Goal: Information Seeking & Learning: Learn about a topic

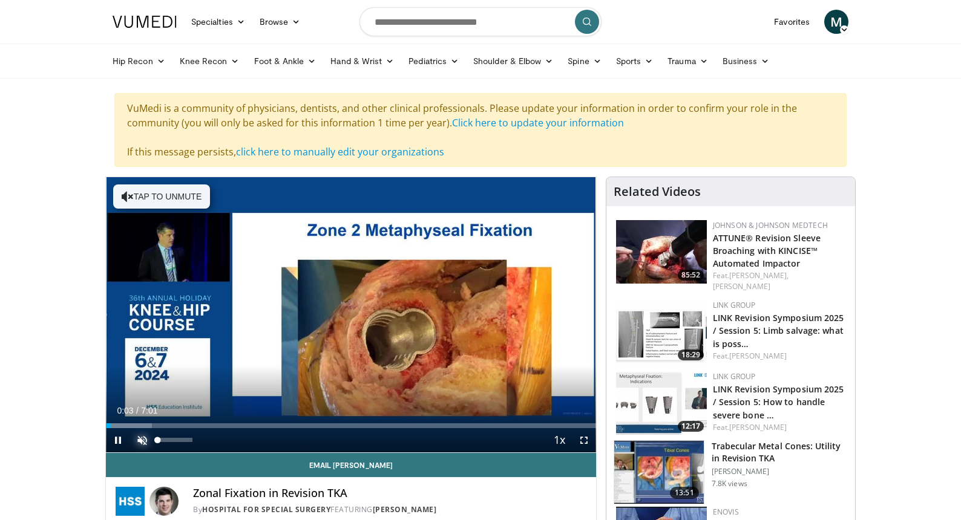
click at [140, 443] on span "Video Player" at bounding box center [142, 440] width 24 height 24
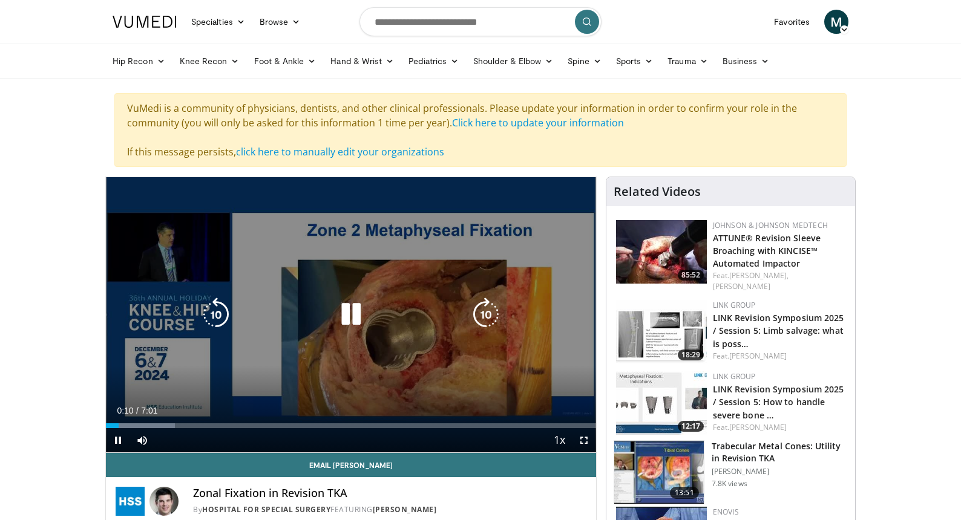
click at [217, 329] on icon "Video Player" at bounding box center [216, 315] width 34 height 34
click at [427, 345] on div "10 seconds Tap to unmute" at bounding box center [351, 314] width 490 height 275
click at [363, 308] on icon "Video Player" at bounding box center [351, 315] width 34 height 34
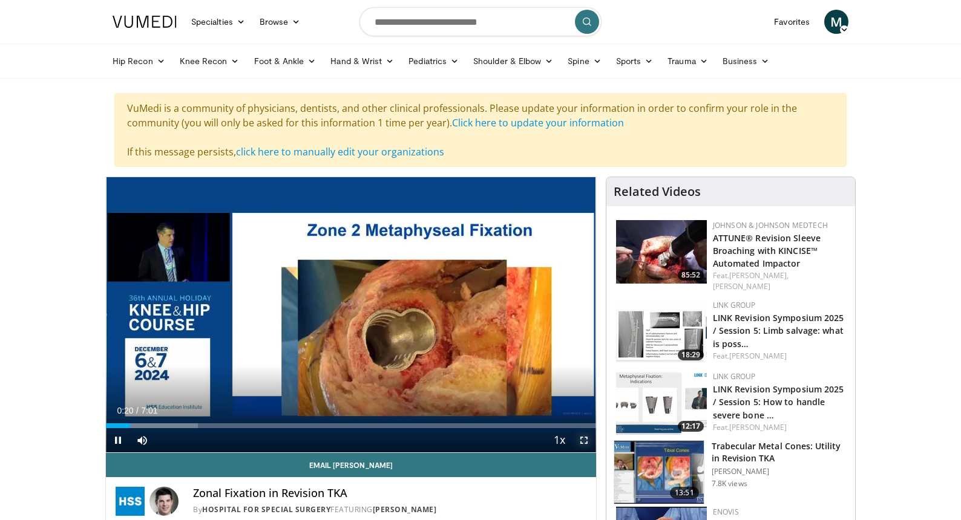
click at [580, 446] on span "Video Player" at bounding box center [584, 440] width 24 height 24
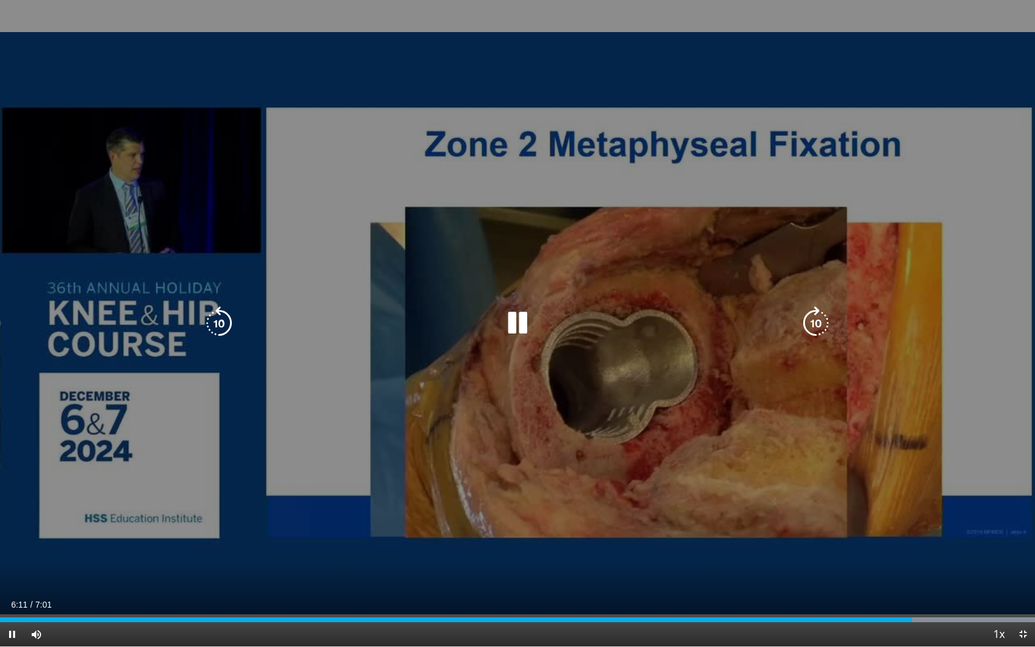
click at [562, 462] on div "10 seconds Tap to unmute" at bounding box center [517, 323] width 1035 height 646
click at [547, 466] on div "10 seconds Tap to unmute" at bounding box center [517, 323] width 1035 height 646
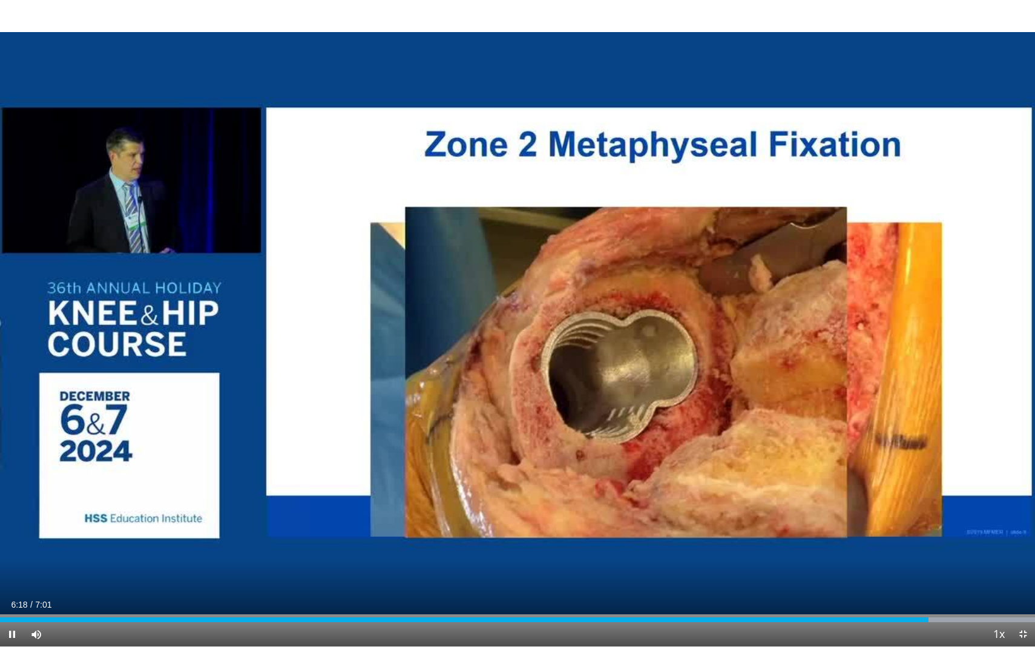
click at [547, 466] on div "10 seconds Tap to unmute" at bounding box center [517, 323] width 1035 height 646
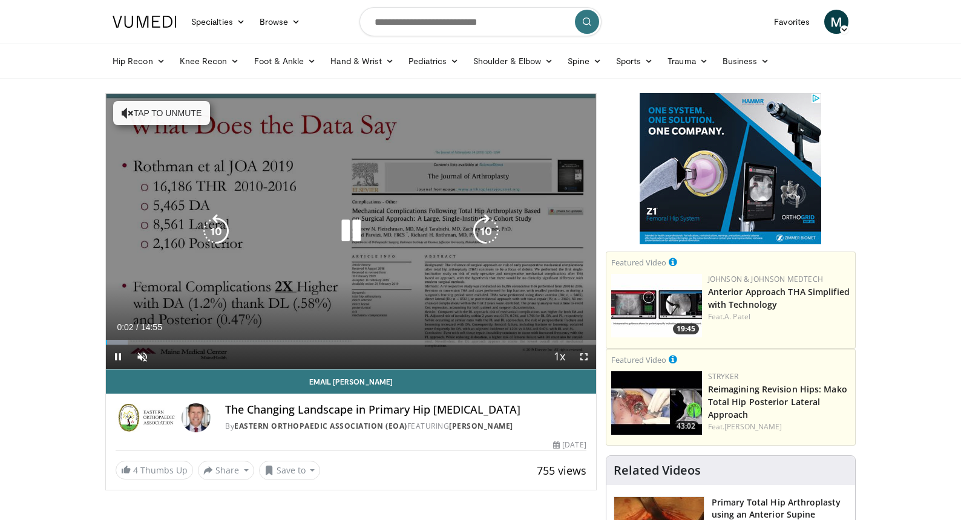
click at [365, 195] on div "10 seconds Tap to unmute" at bounding box center [351, 231] width 490 height 275
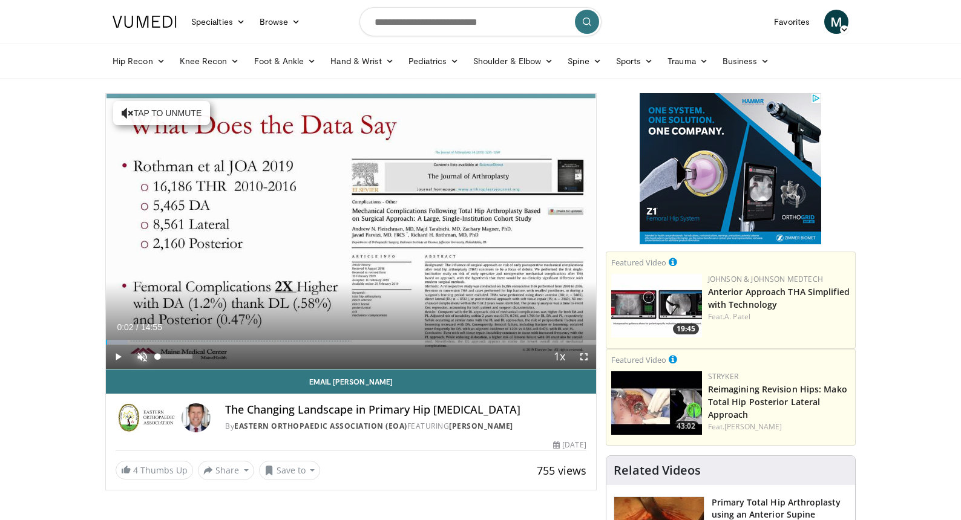
click at [140, 358] on span "Video Player" at bounding box center [142, 357] width 24 height 24
click at [118, 364] on span "Video Player" at bounding box center [118, 357] width 24 height 24
